Goal: Information Seeking & Learning: Learn about a topic

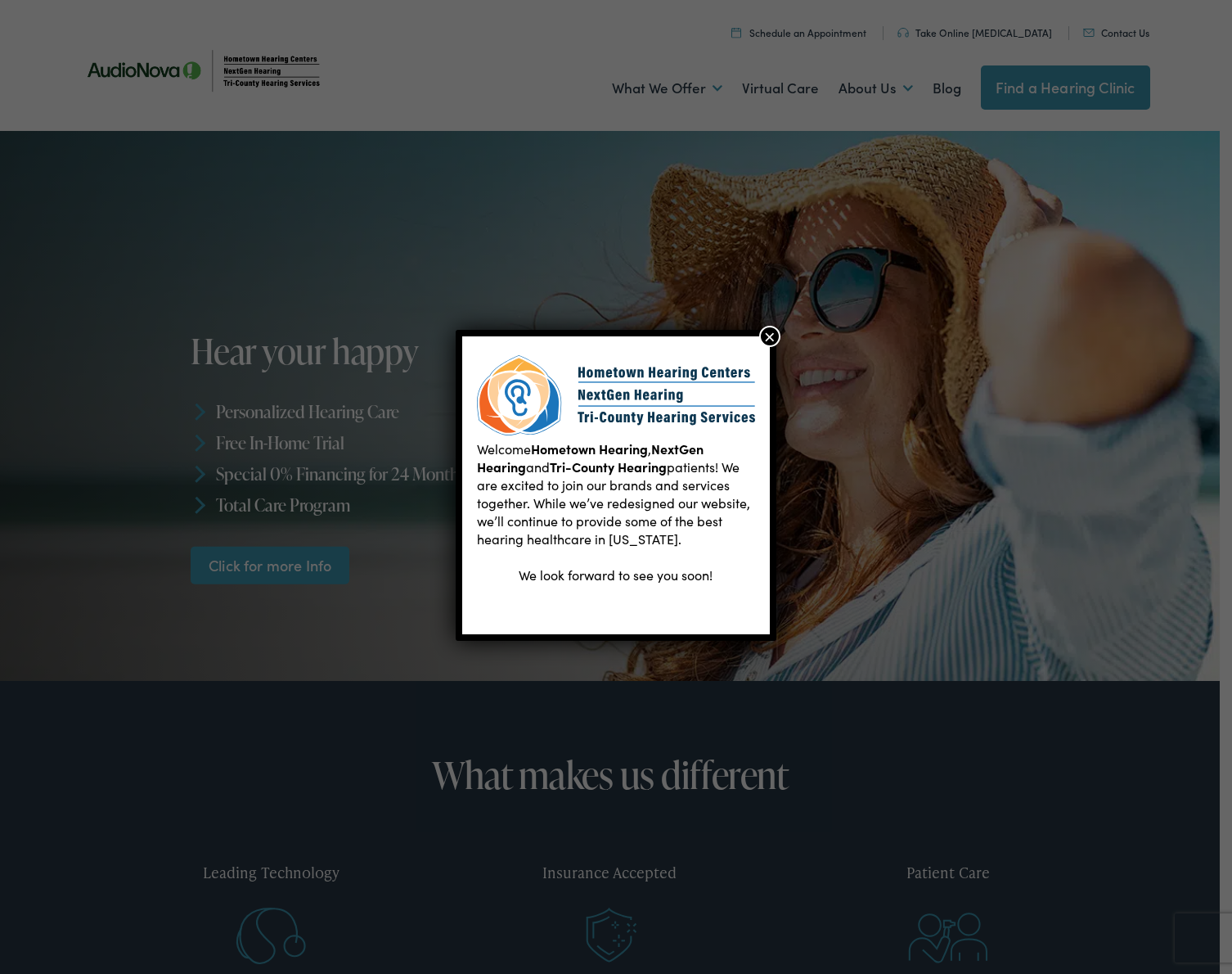
click at [767, 338] on button "×" at bounding box center [770, 336] width 21 height 21
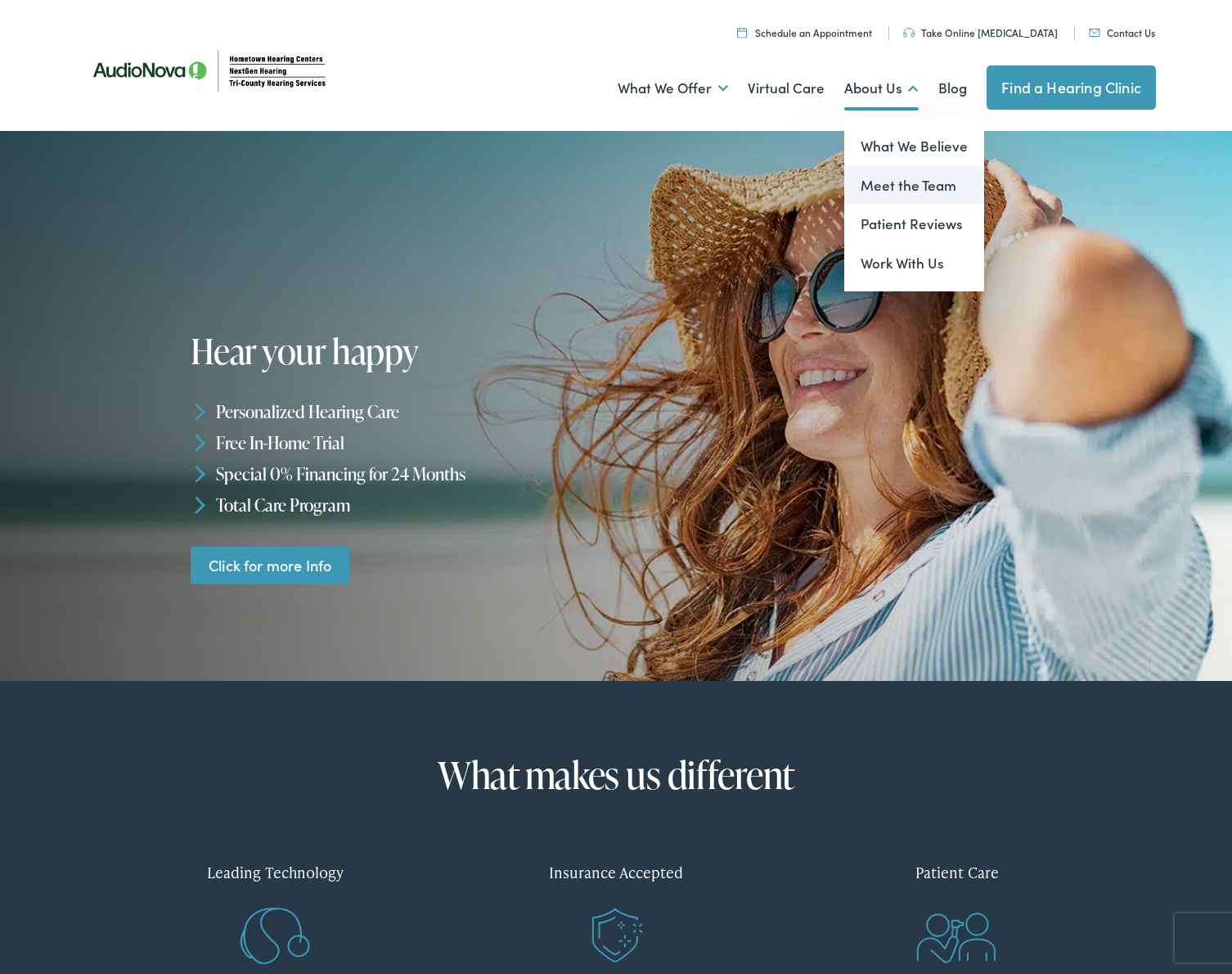
click at [927, 192] on link "Meet the Team" at bounding box center [915, 186] width 140 height 39
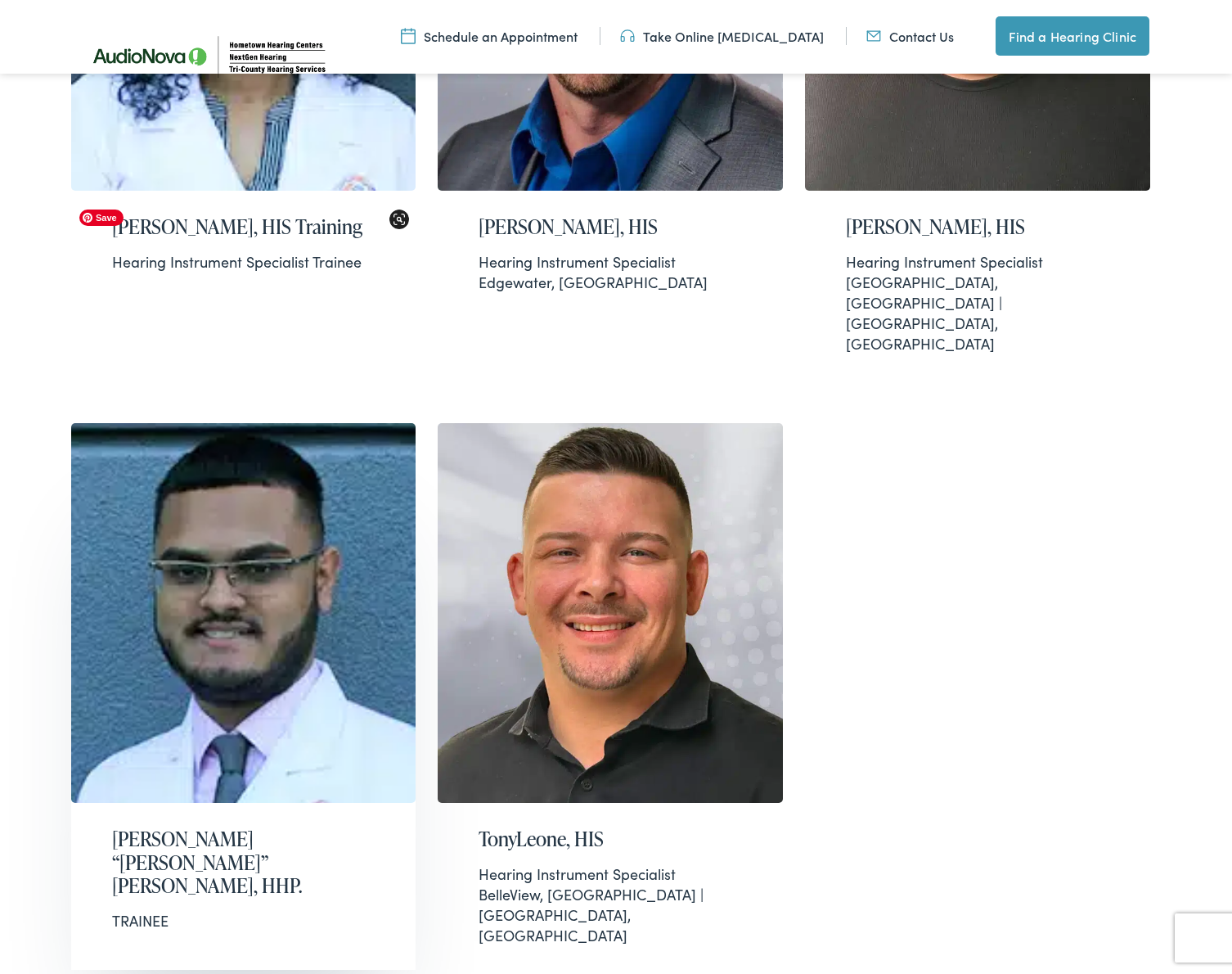
scroll to position [1532, 0]
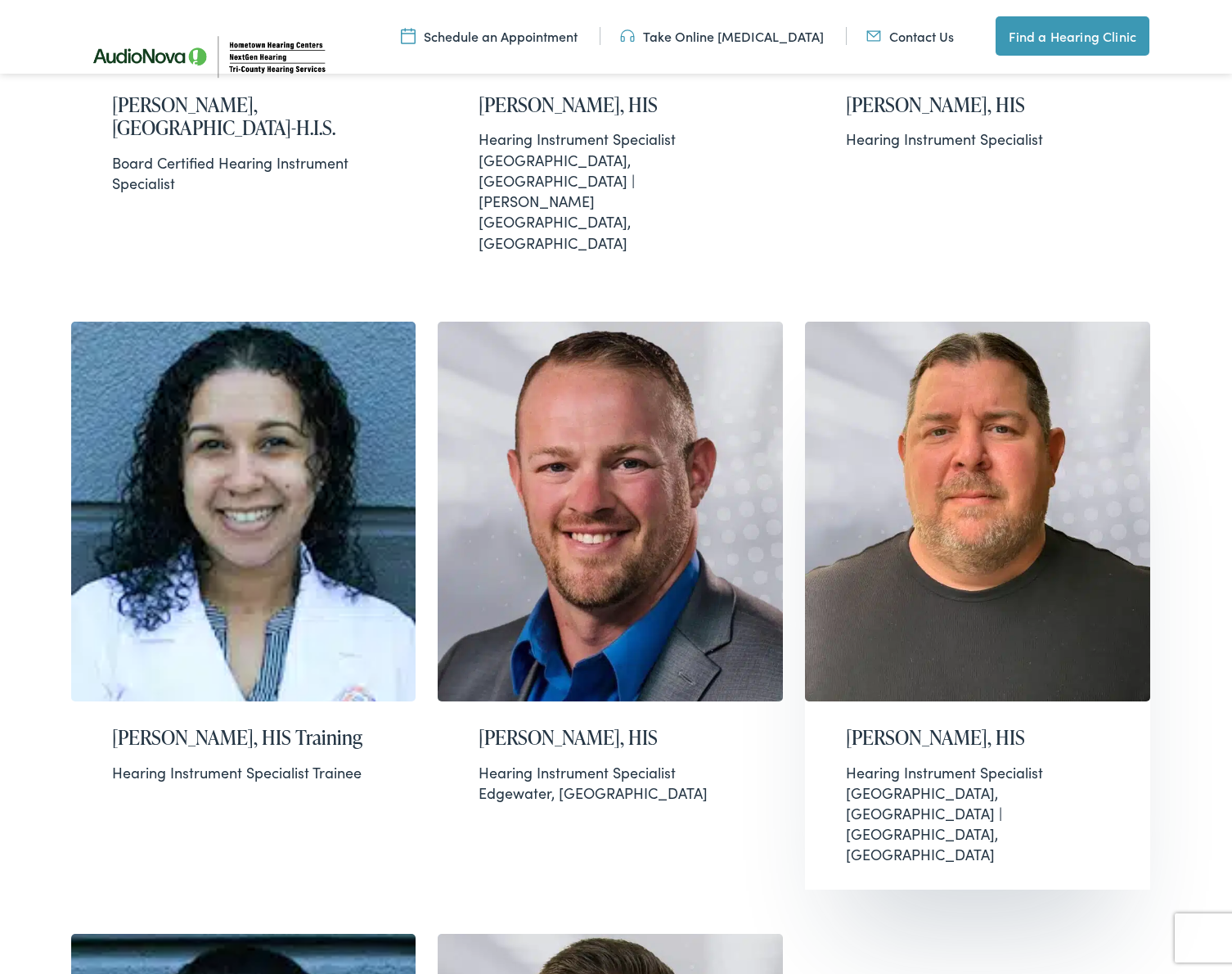
click at [934, 762] on div "Hearing Instrument Specialist St. Augustine, FL | Green Cove Springs, FL" at bounding box center [978, 813] width 263 height 103
